Goal: Complete application form: Complete application form

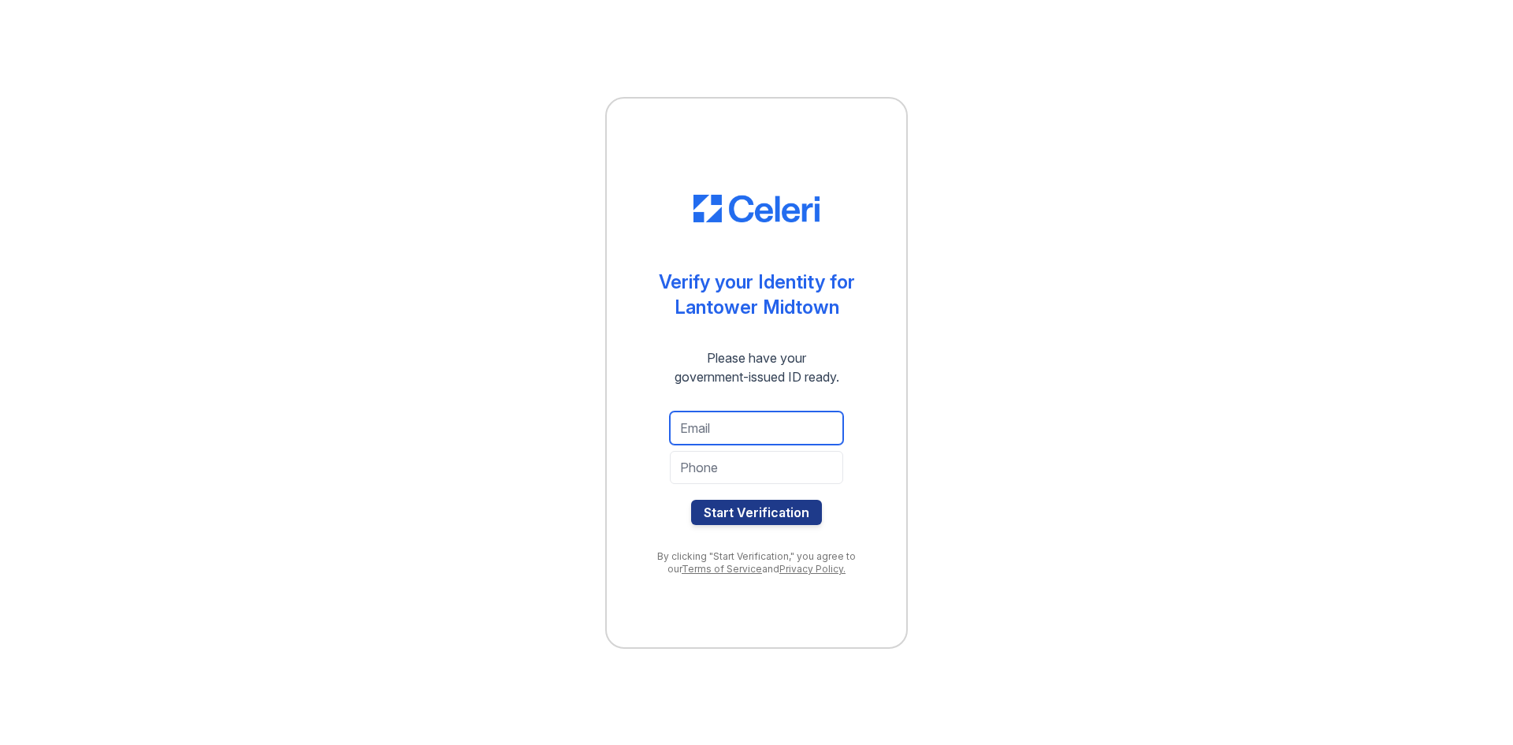
click at [729, 422] on input "email" at bounding box center [756, 427] width 173 height 33
type input "[EMAIL_ADDRESS][DOMAIN_NAME]"
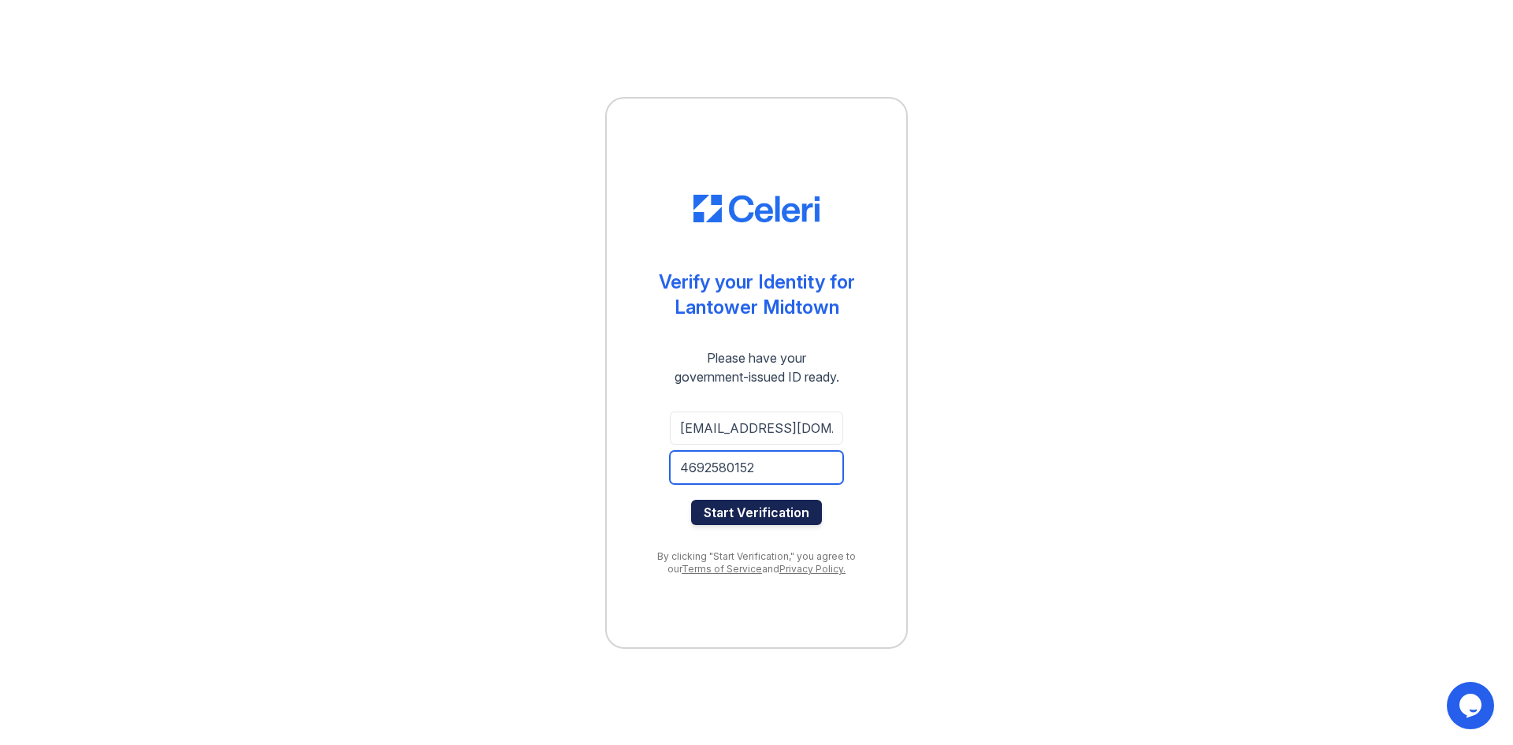
type input "4692580152"
click at [783, 520] on button "Start Verification" at bounding box center [756, 512] width 131 height 25
